Goal: Find specific page/section: Find specific page/section

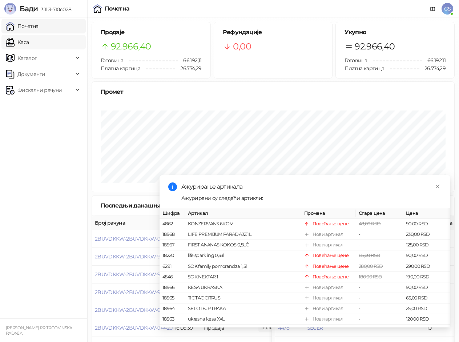
click at [29, 41] on link "Каса" at bounding box center [17, 42] width 23 height 15
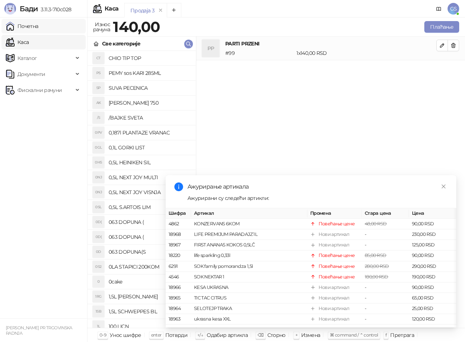
click at [39, 24] on link "Почетна" at bounding box center [22, 26] width 33 height 15
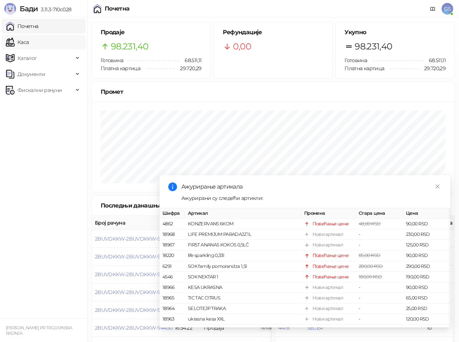
click at [20, 45] on link "Каса" at bounding box center [17, 42] width 23 height 15
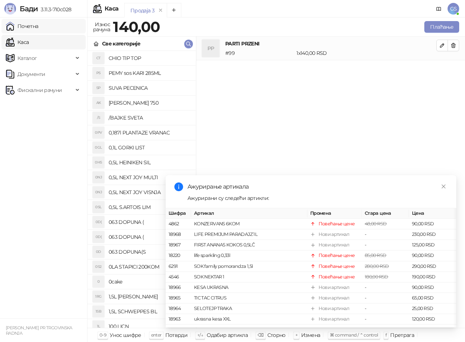
click at [32, 24] on link "Почетна" at bounding box center [22, 26] width 33 height 15
